Goal: Find specific page/section: Find specific page/section

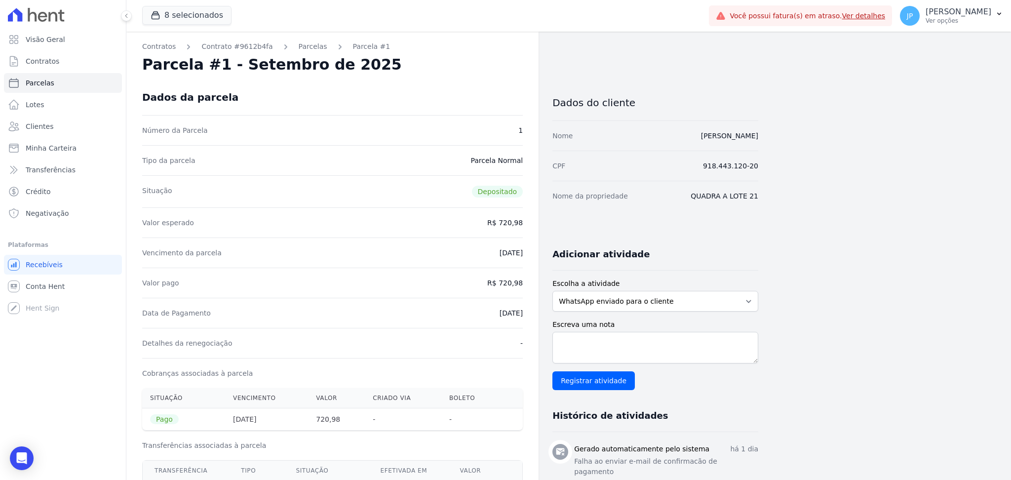
scroll to position [329, 0]
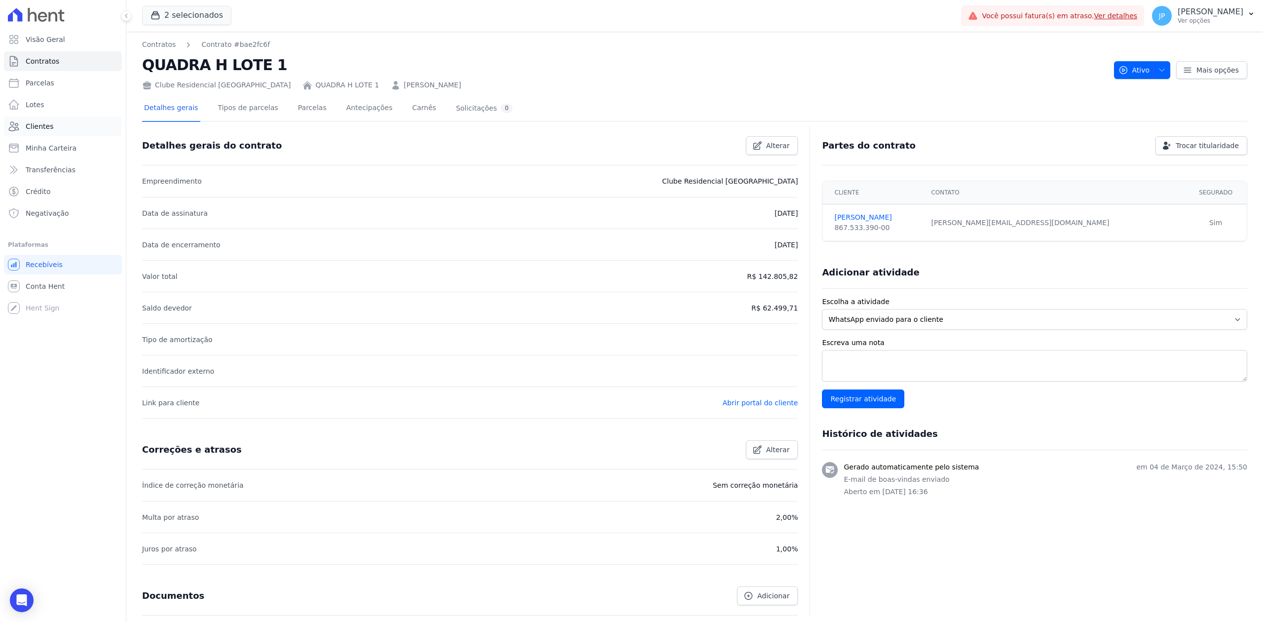
click at [64, 125] on link "Clientes" at bounding box center [63, 126] width 118 height 20
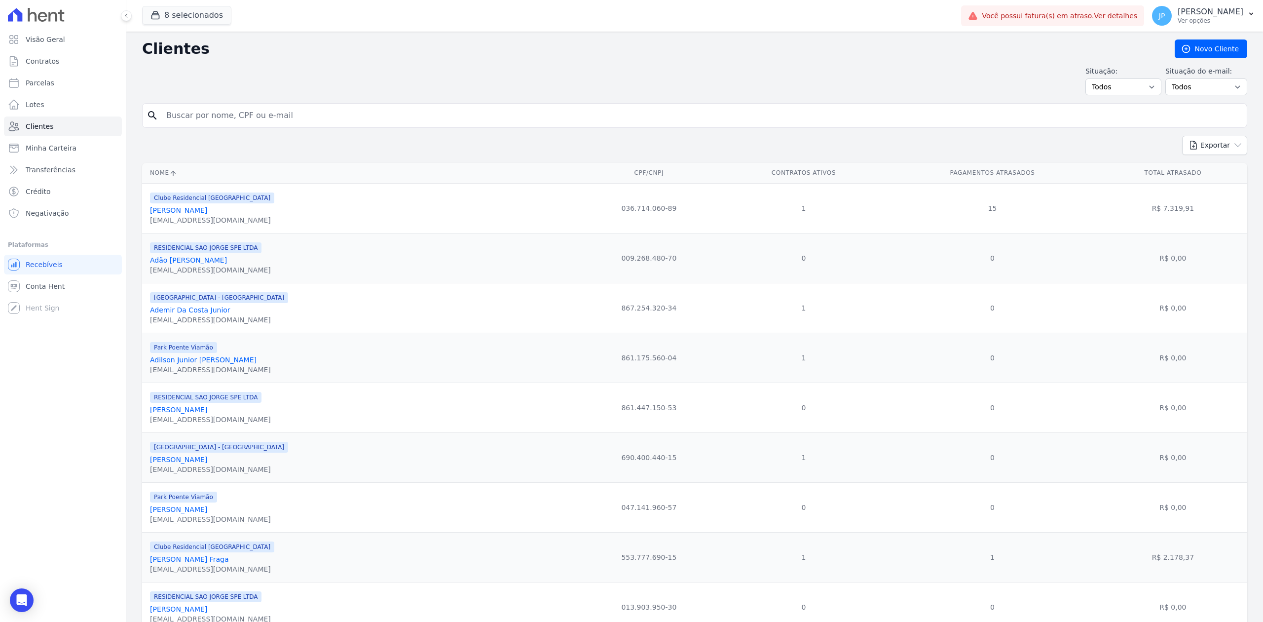
click at [272, 119] on input "search" at bounding box center [701, 116] width 1083 height 20
type input "[PERSON_NAME]"
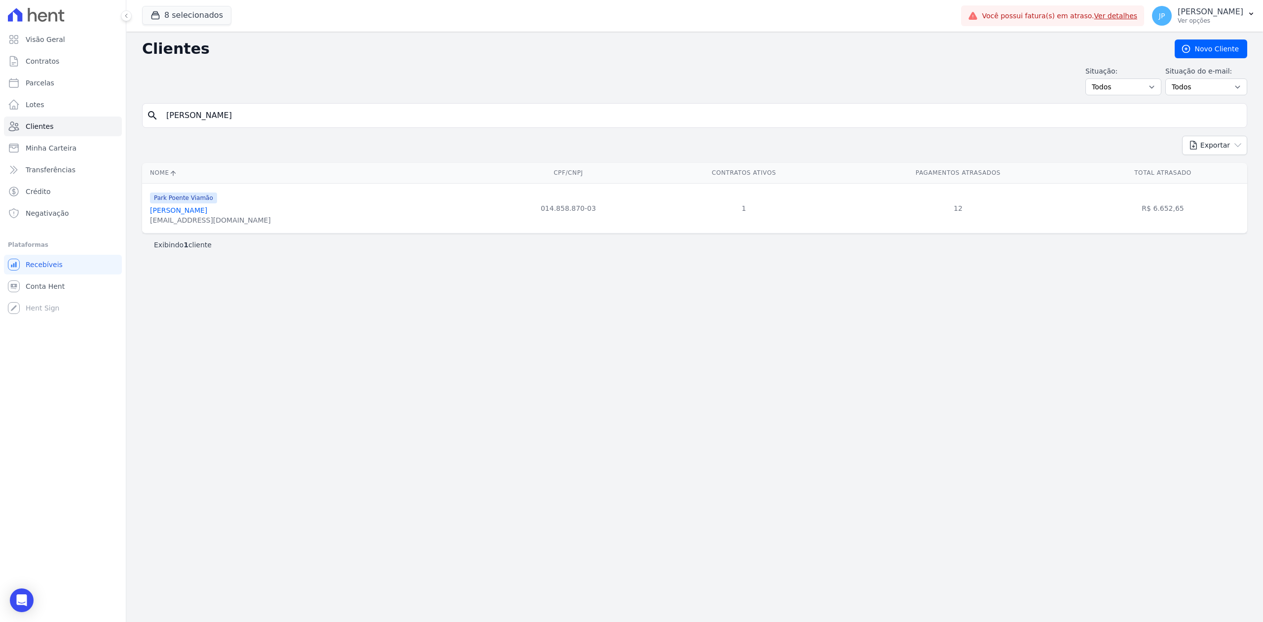
click at [176, 203] on span "Park Poente Viamão" at bounding box center [183, 197] width 67 height 11
click at [207, 214] on link "[PERSON_NAME]" at bounding box center [178, 210] width 57 height 8
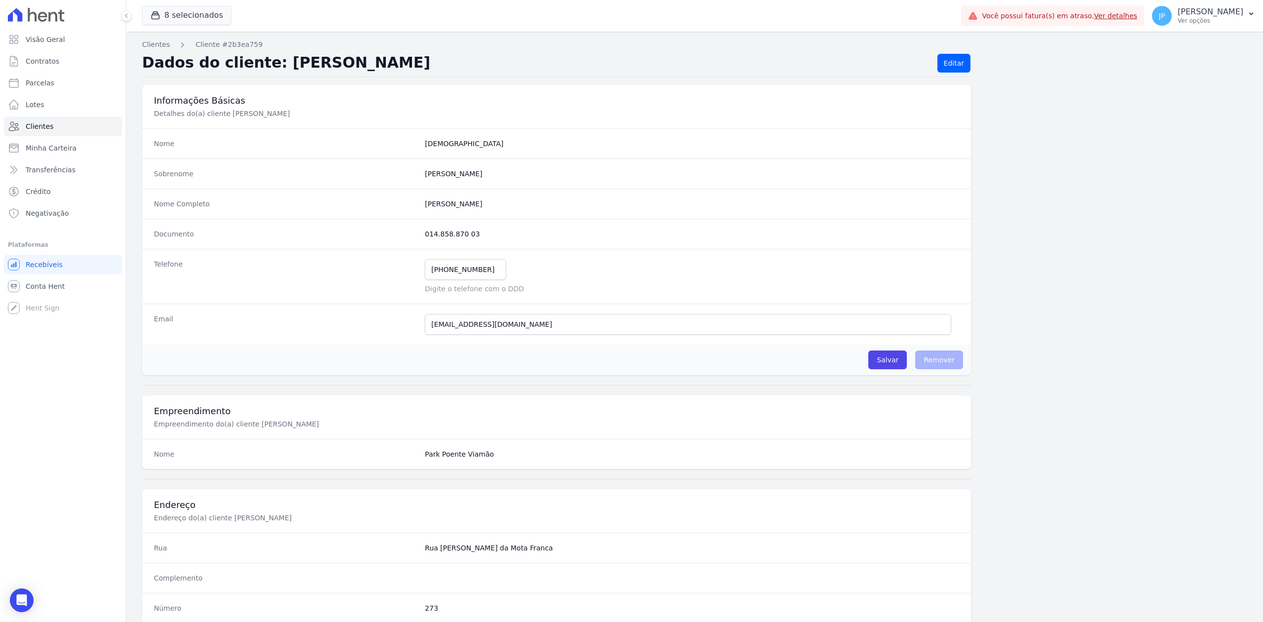
click at [812, 3] on div "8 selecionados Apice Incorporadora [GEOGRAPHIC_DATA] - [GEOGRAPHIC_DATA] [GEOGR…" at bounding box center [549, 16] width 815 height 33
click at [425, 67] on h2 "Dados do cliente: [PERSON_NAME]" at bounding box center [536, 63] width 788 height 19
